Goal: Find specific page/section

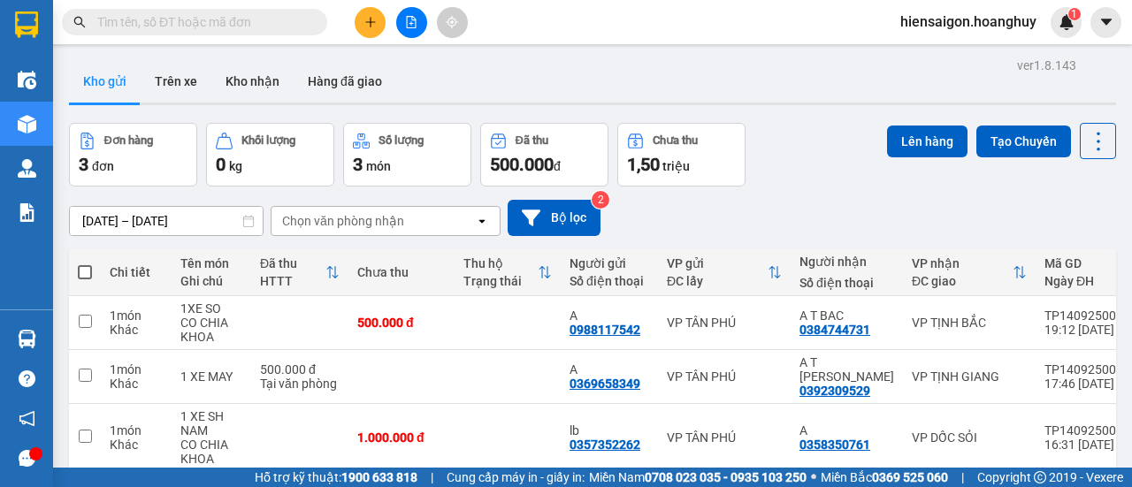
click at [216, 21] on input "text" at bounding box center [201, 21] width 209 height 19
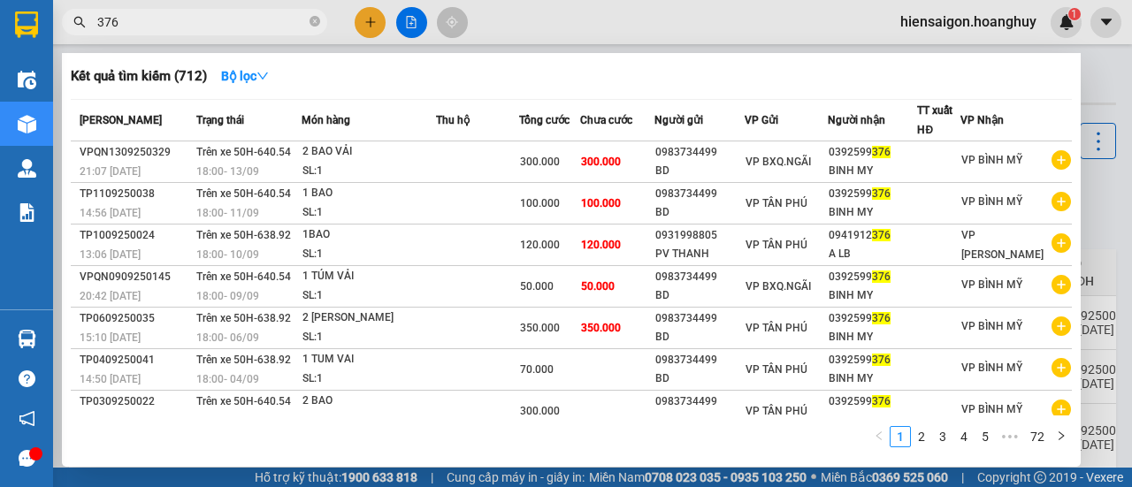
type input "376"
